Goal: Task Accomplishment & Management: Use online tool/utility

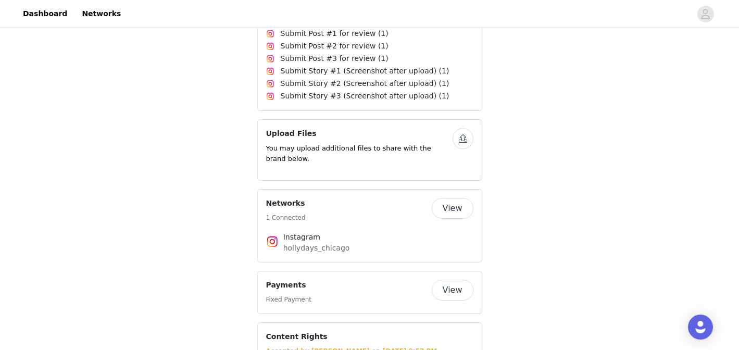
scroll to position [233, 0]
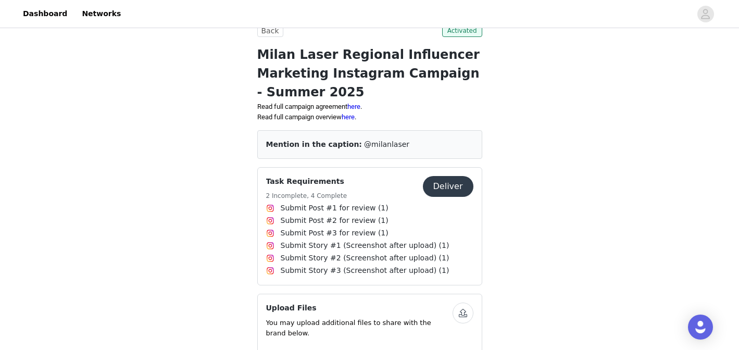
click at [443, 190] on button "Deliver" at bounding box center [448, 186] width 51 height 21
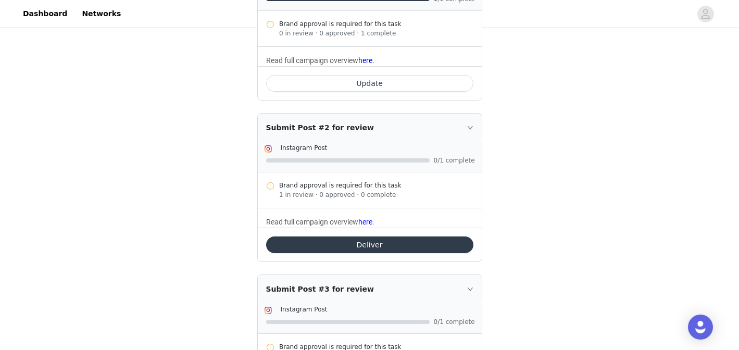
scroll to position [236, 0]
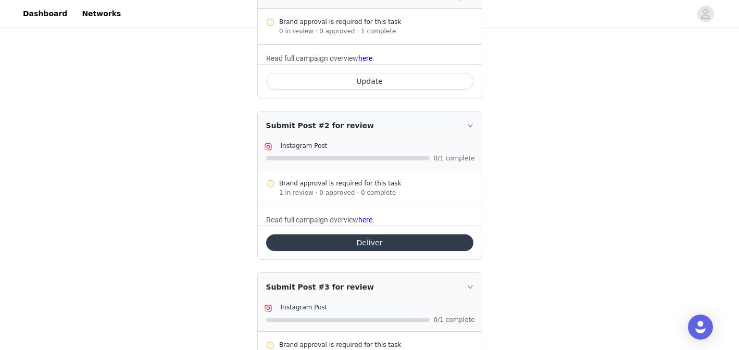
click at [358, 238] on button "Deliver" at bounding box center [369, 242] width 207 height 17
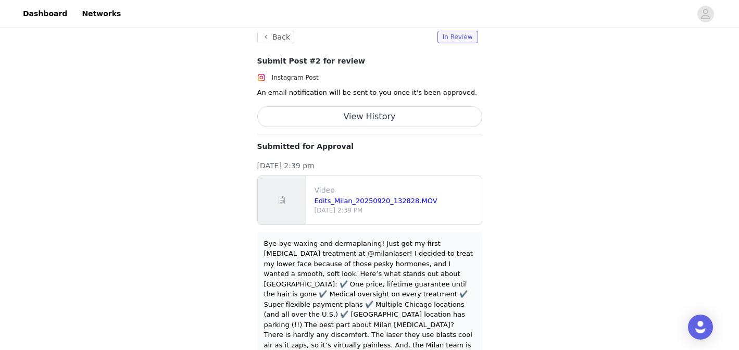
scroll to position [35, 0]
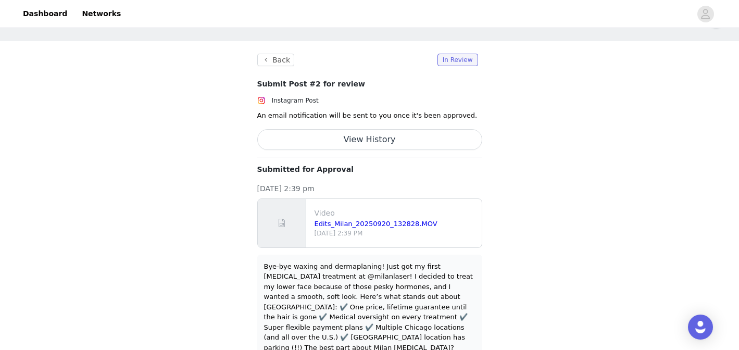
click at [432, 214] on p "Video" at bounding box center [396, 213] width 163 height 11
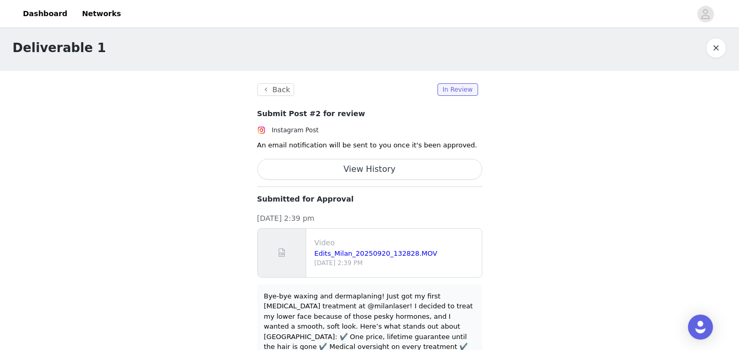
scroll to position [6, 0]
click at [391, 168] on button "View History" at bounding box center [369, 168] width 225 height 21
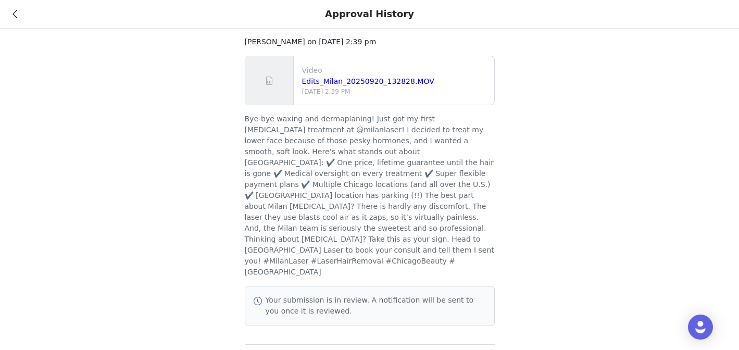
scroll to position [0, 0]
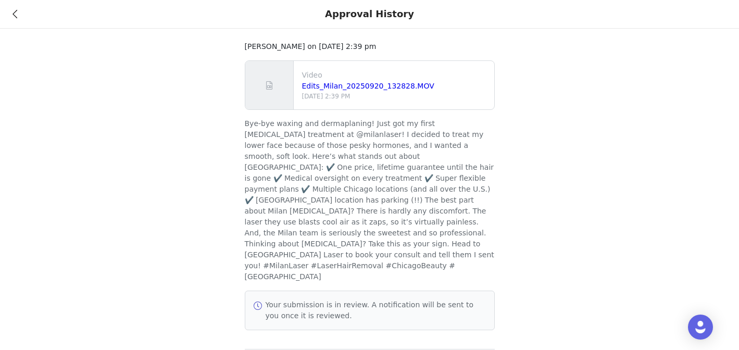
click at [14, 13] on icon at bounding box center [15, 13] width 5 height 7
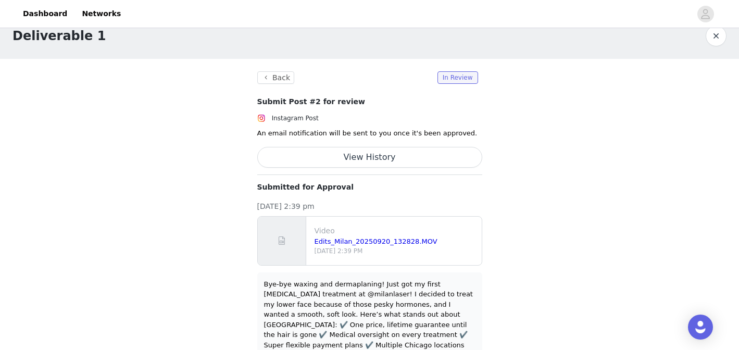
scroll to position [16, 0]
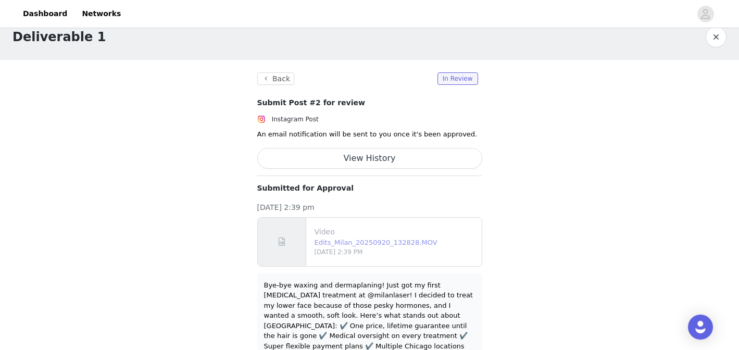
click at [360, 242] on link "Edits_Milan_20250920_132828.MOV" at bounding box center [376, 243] width 123 height 8
click at [405, 240] on link "Edits_Milan_20250920_132828.MOV" at bounding box center [376, 243] width 123 height 8
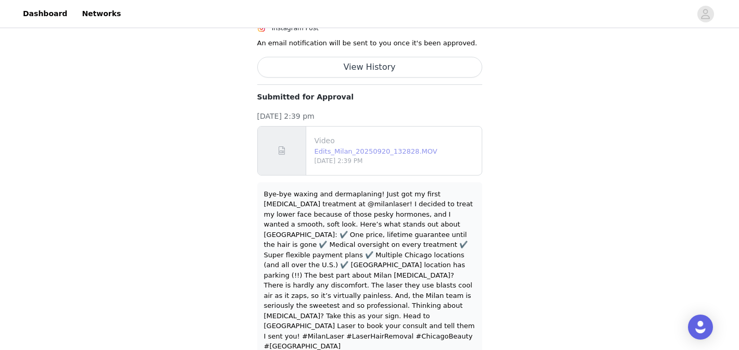
scroll to position [0, 0]
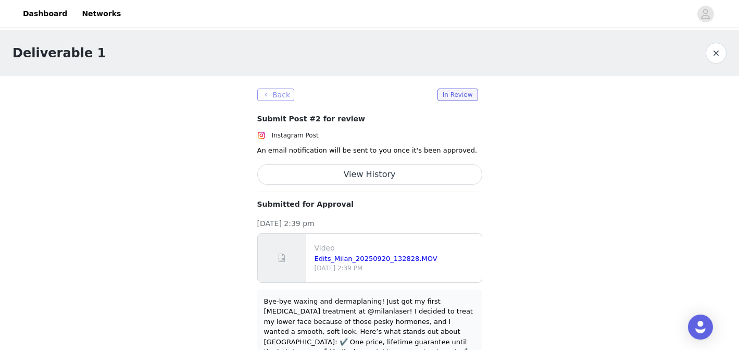
click at [273, 92] on button "Back" at bounding box center [276, 95] width 38 height 13
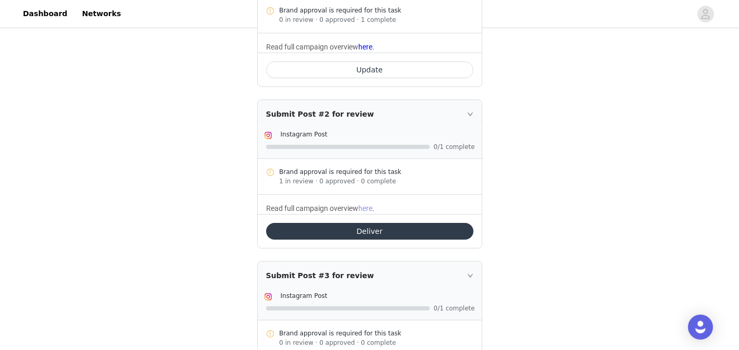
scroll to position [248, 0]
click at [472, 110] on icon "icon: right" at bounding box center [470, 113] width 6 height 6
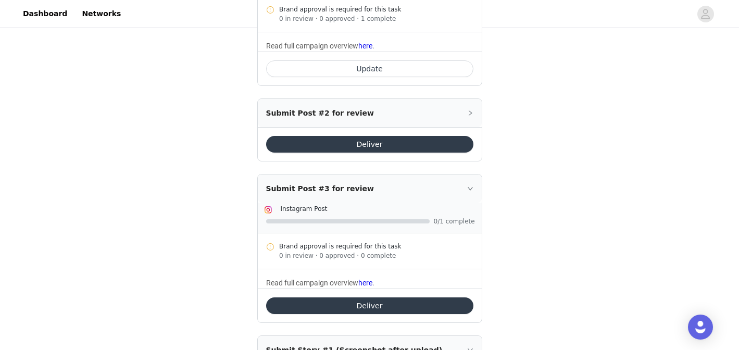
click at [472, 110] on icon "icon: right" at bounding box center [470, 113] width 6 height 6
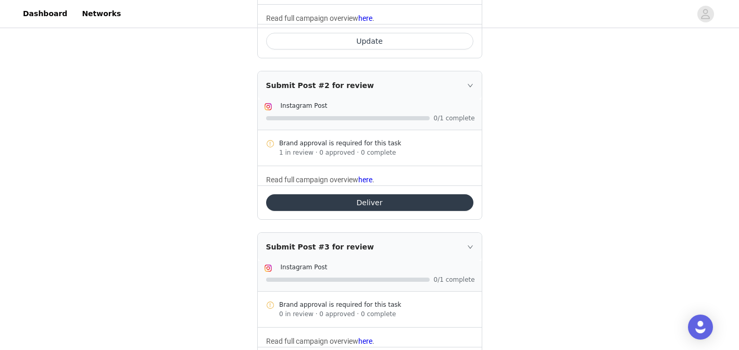
scroll to position [275, 0]
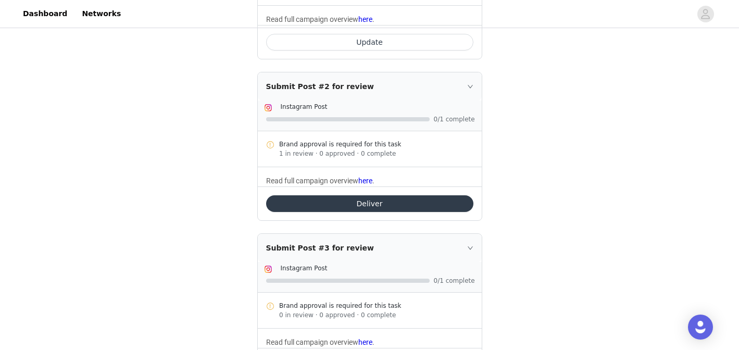
click at [406, 120] on div at bounding box center [348, 119] width 164 height 4
click at [385, 205] on button "Deliver" at bounding box center [369, 203] width 207 height 17
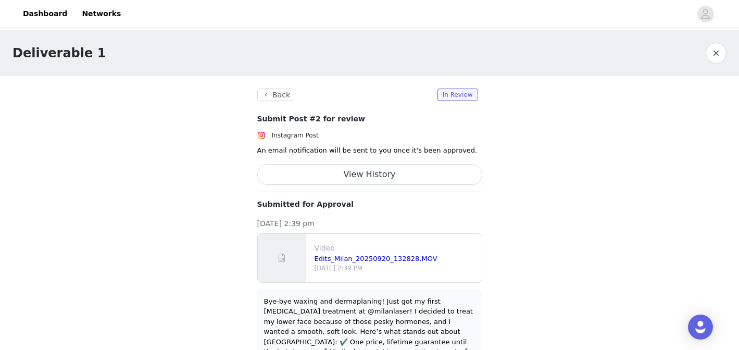
click at [370, 174] on button "View History" at bounding box center [369, 174] width 225 height 21
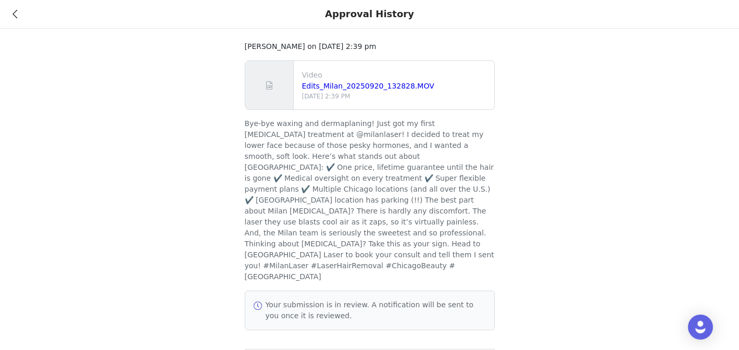
click at [17, 13] on icon at bounding box center [15, 13] width 5 height 7
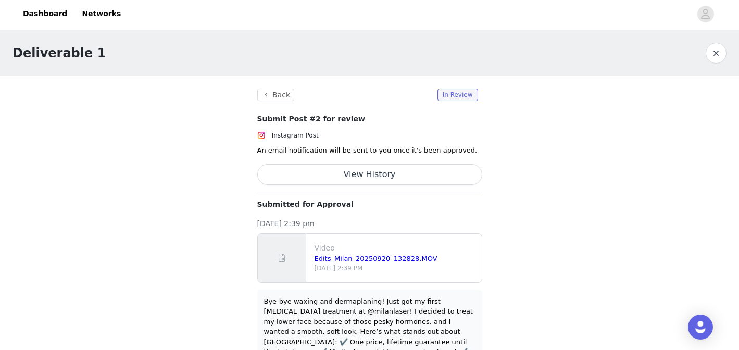
scroll to position [107, 0]
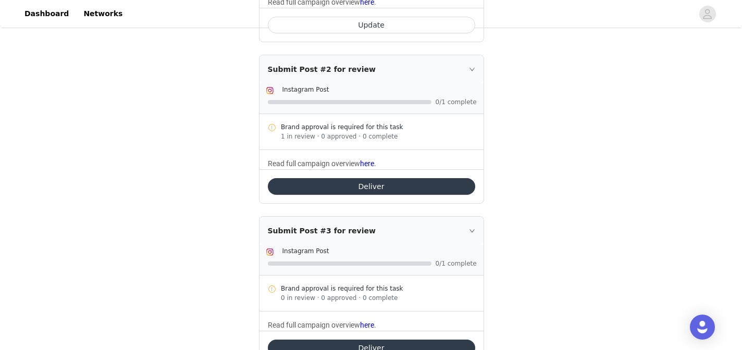
scroll to position [293, 0]
